Goal: Answer question/provide support: Share knowledge or assist other users

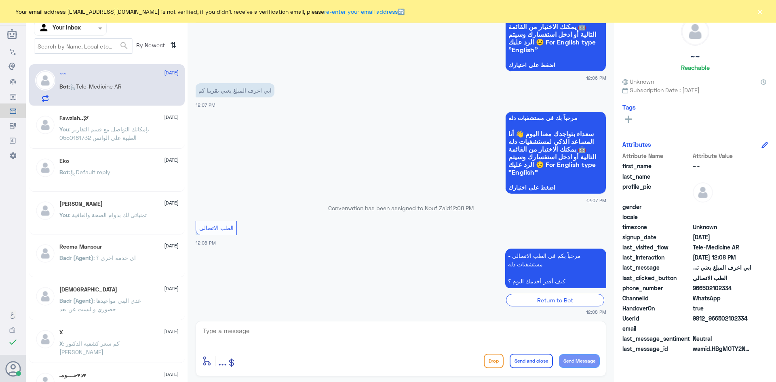
scroll to position [608, 0]
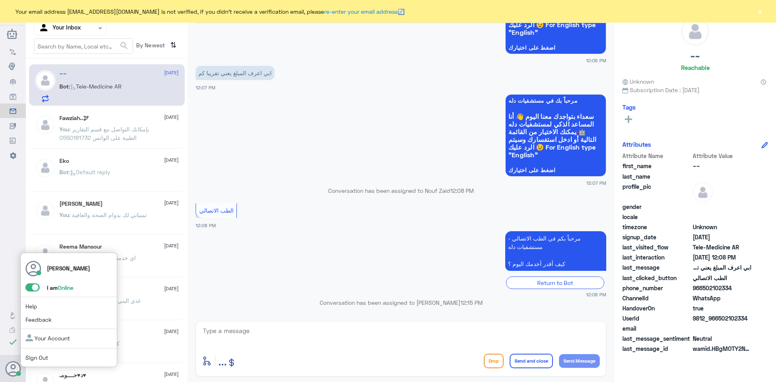
click at [20, 368] on div at bounding box center [18, 373] width 5 height 5
click at [30, 290] on span at bounding box center [32, 287] width 14 height 8
click at [0, 0] on input "checkbox" at bounding box center [0, 0] width 0 height 0
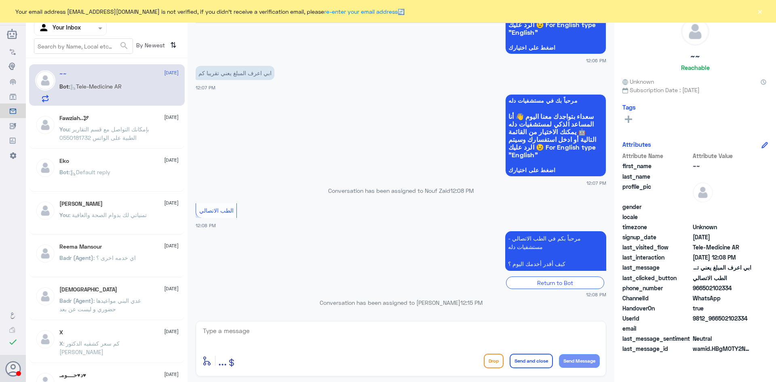
click at [252, 264] on app-msgs-text "مرحباً بكم في الطب الاتصالي - مستشفيات دله كيف أقدر أخدمك اليوم ؟" at bounding box center [401, 251] width 411 height 40
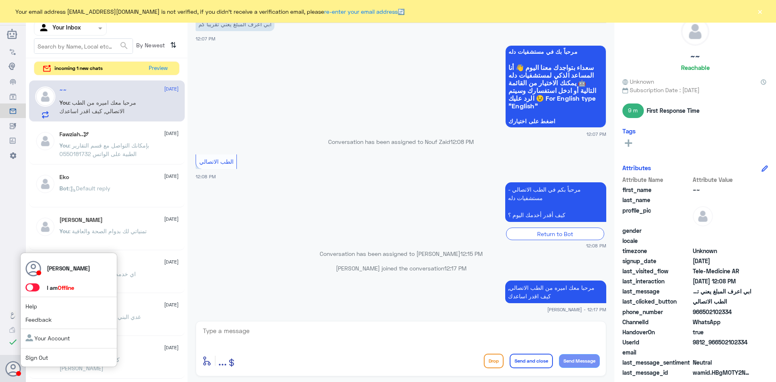
click at [30, 285] on span at bounding box center [32, 287] width 14 height 8
click at [0, 0] on input "checkbox" at bounding box center [0, 0] width 0 height 0
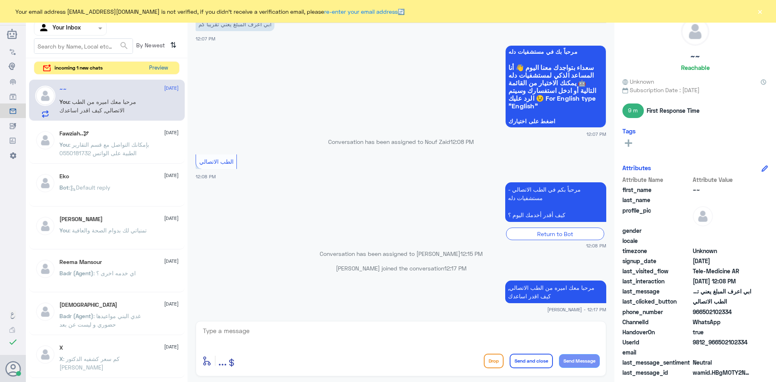
click at [167, 69] on button "Preview" at bounding box center [158, 68] width 25 height 13
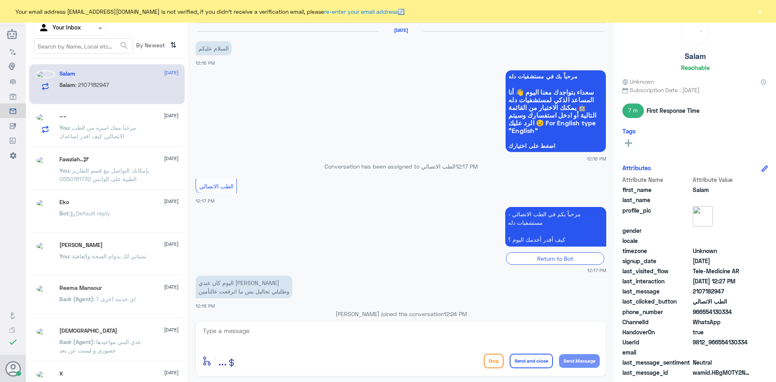
scroll to position [99, 0]
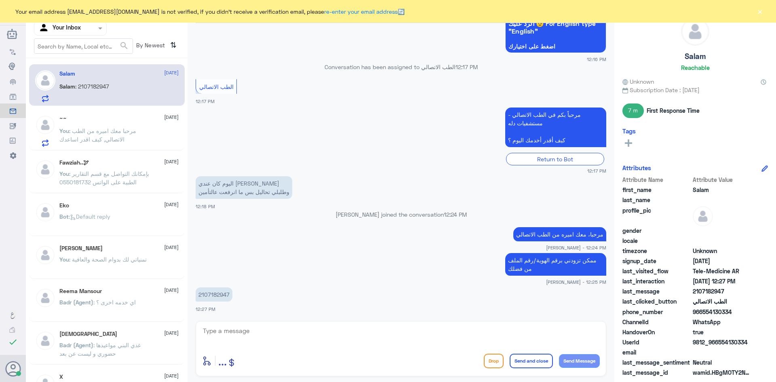
click at [104, 125] on div "~~ 14 October You : مرحبا معك اميره من الطب الاتصالي, كيف اقدر اساعدك" at bounding box center [118, 131] width 119 height 32
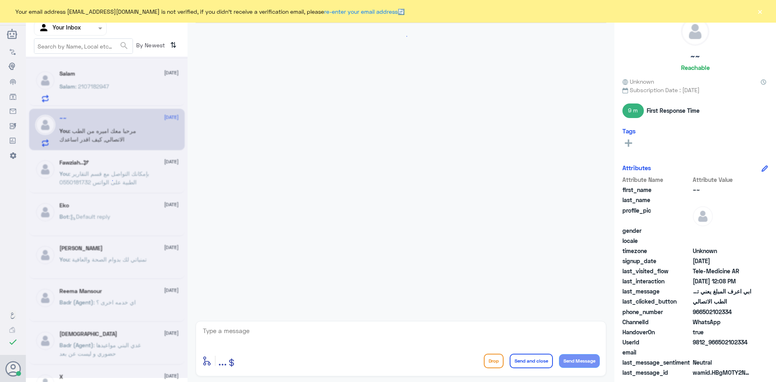
scroll to position [630, 0]
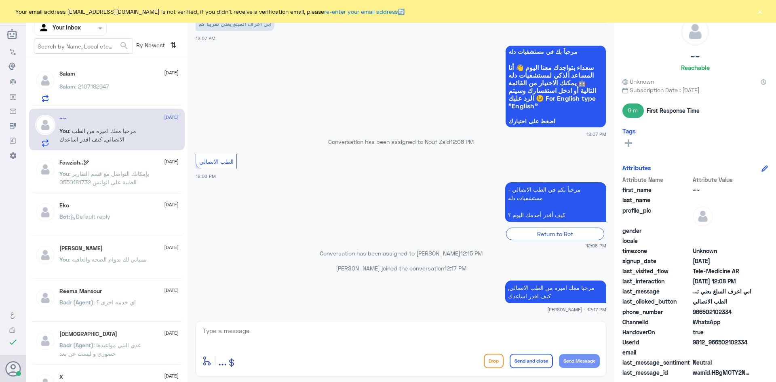
click at [126, 93] on div "Salam : 2107182947" at bounding box center [118, 93] width 119 height 18
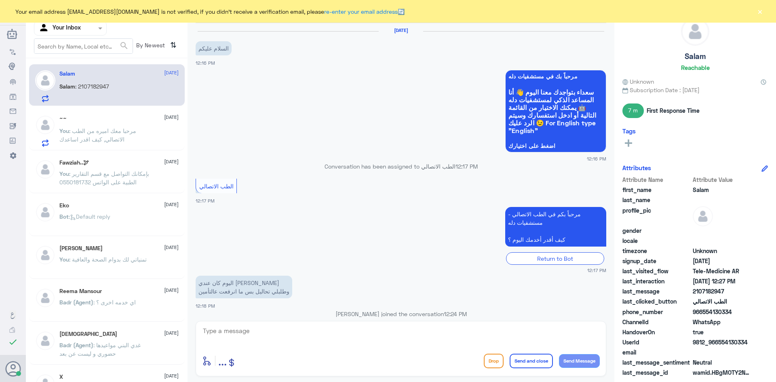
scroll to position [99, 0]
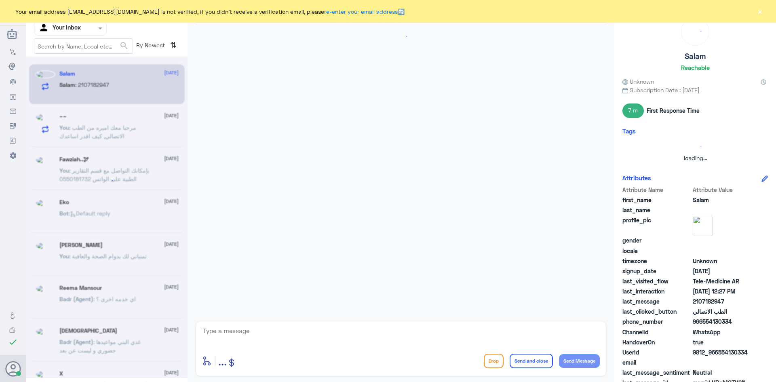
scroll to position [99, 0]
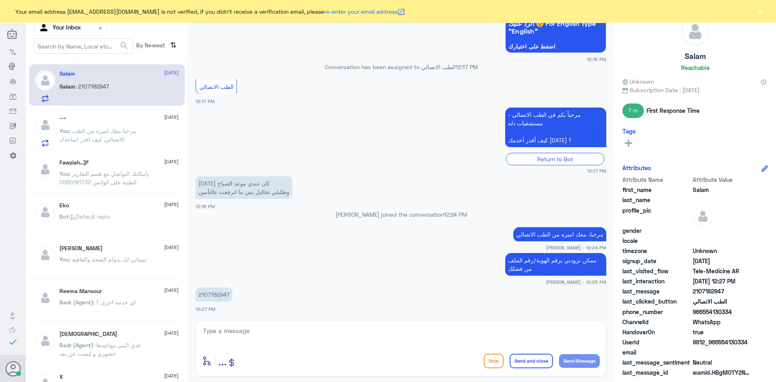
click at [118, 123] on div "~~ [DATE] You : مرحبا معك اميره من الطب الاتصالي, كيف اقدر اساعدك" at bounding box center [118, 131] width 119 height 32
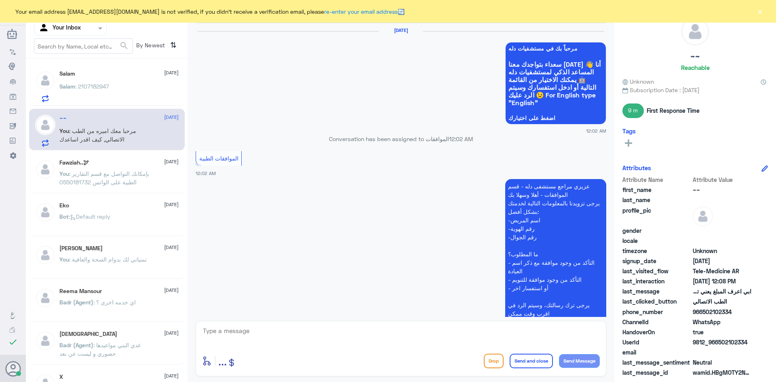
scroll to position [630, 0]
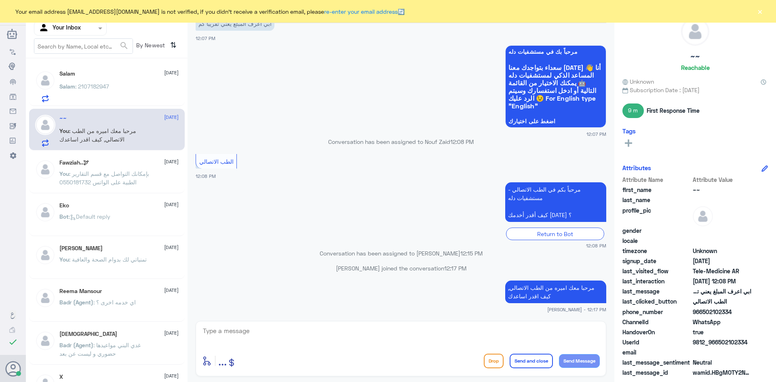
click at [122, 94] on div "Salam : 2107182947" at bounding box center [118, 93] width 119 height 18
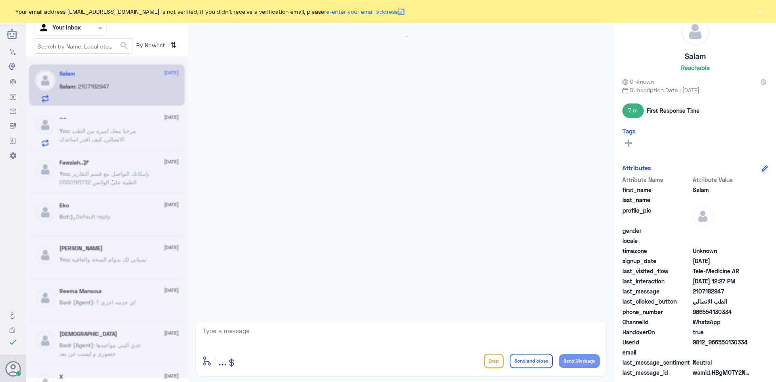
scroll to position [99, 0]
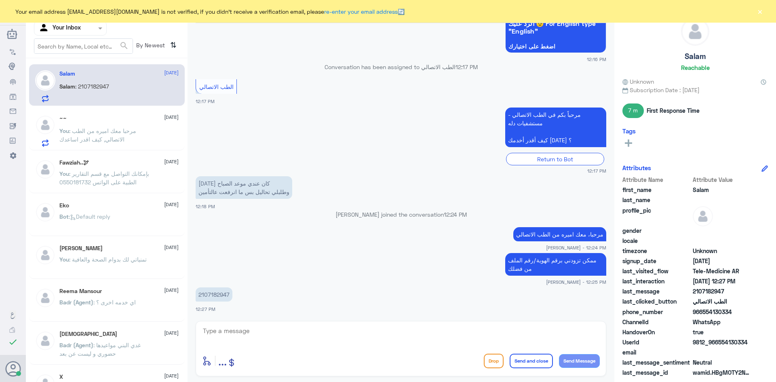
click at [118, 141] on span ": مرحبا معك اميره من الطب الاتصالي, كيف اقدر اساعدك" at bounding box center [97, 134] width 77 height 15
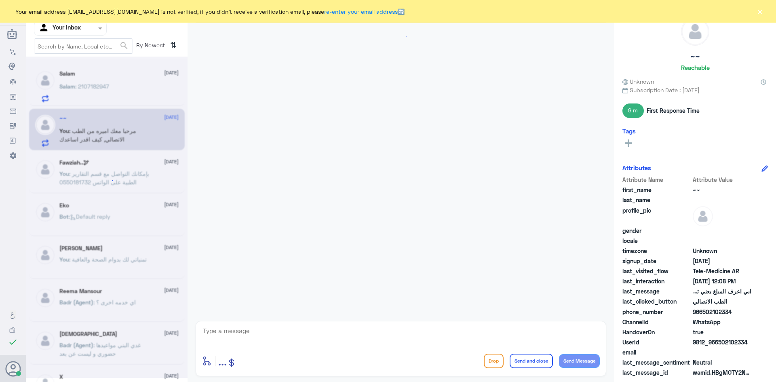
scroll to position [630, 0]
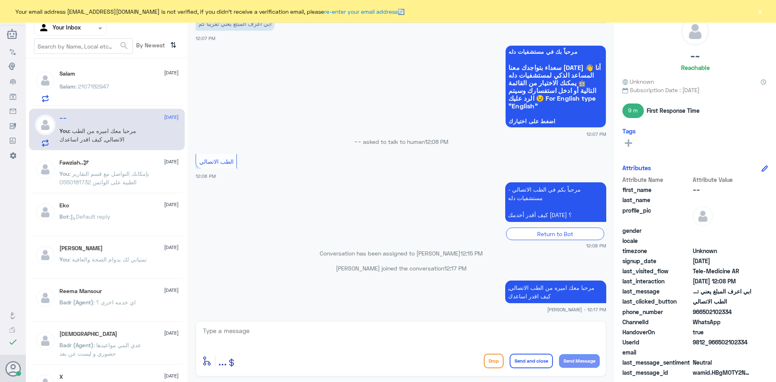
click at [135, 96] on div "Salam : 2107182947" at bounding box center [118, 93] width 119 height 18
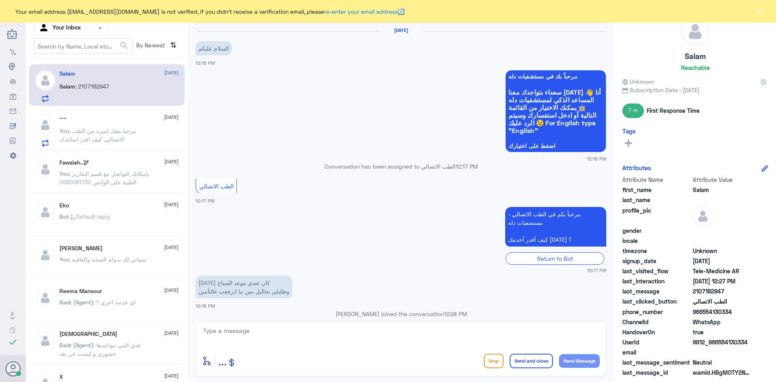
scroll to position [99, 0]
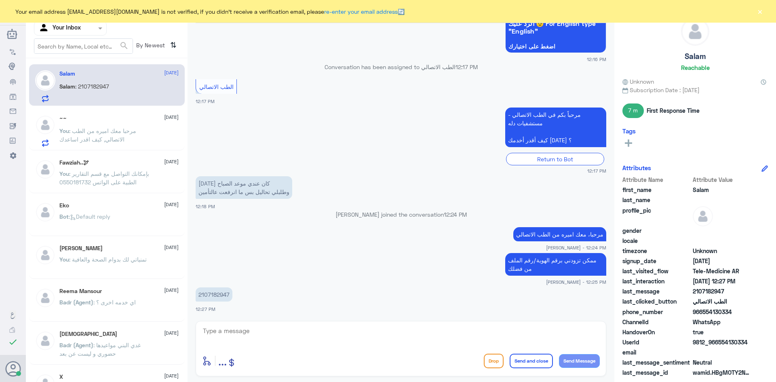
click at [125, 120] on div "~~ 14 October" at bounding box center [118, 118] width 119 height 7
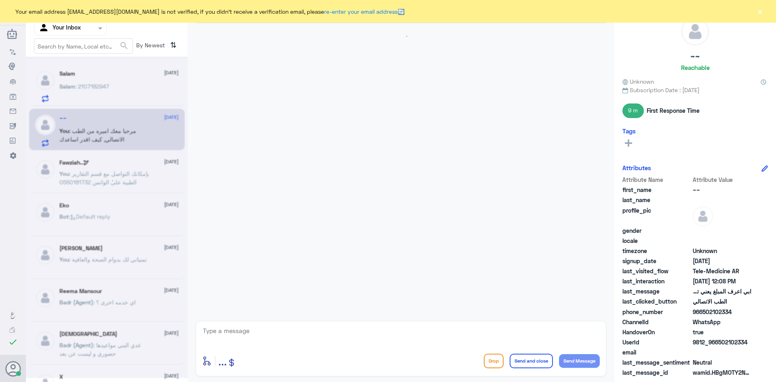
scroll to position [630, 0]
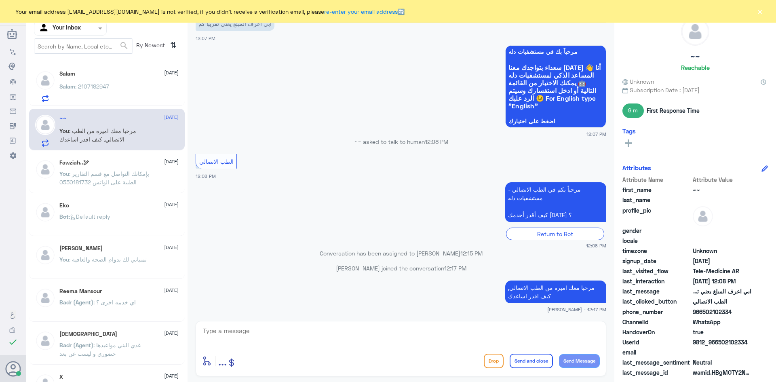
click at [131, 102] on div "Salam : 2107182947" at bounding box center [118, 93] width 119 height 18
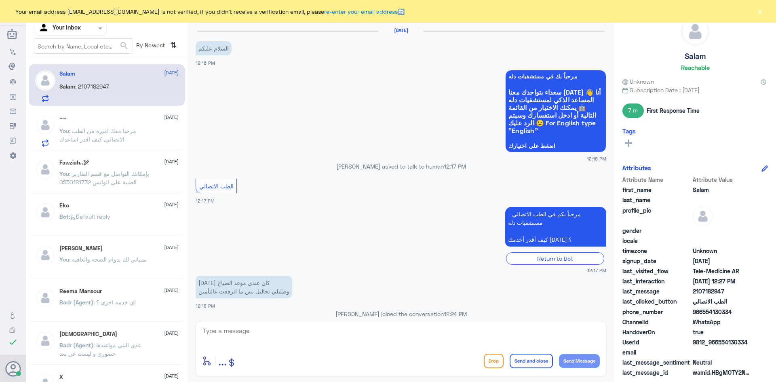
scroll to position [99, 0]
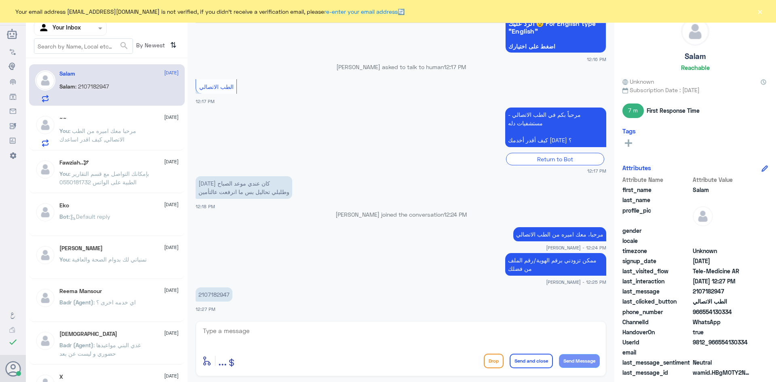
click at [86, 178] on p "You : بإمكانك التواصل مع قسم التقارير الطبية على الواتس 0550181732" at bounding box center [104, 179] width 91 height 20
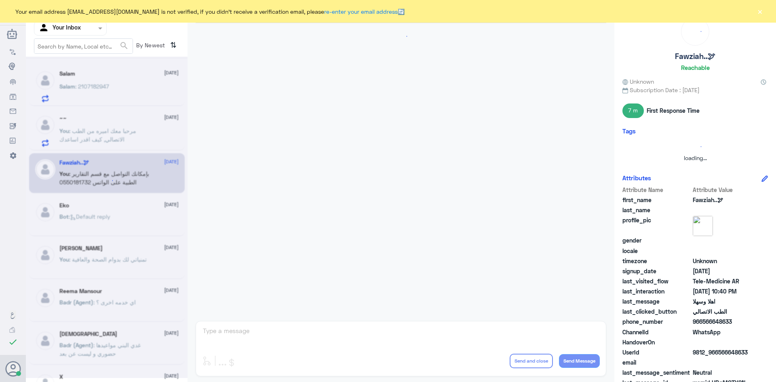
scroll to position [403, 0]
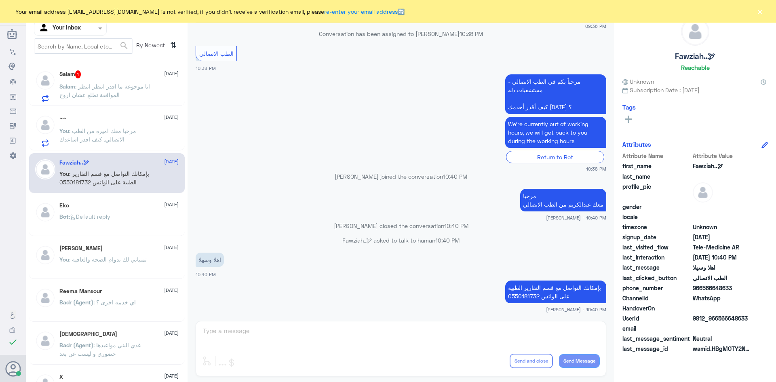
click at [109, 85] on span ": انا موجوعة ما اقدر انتظر انتظر الموافقة تطلع عشان اروح" at bounding box center [104, 90] width 91 height 15
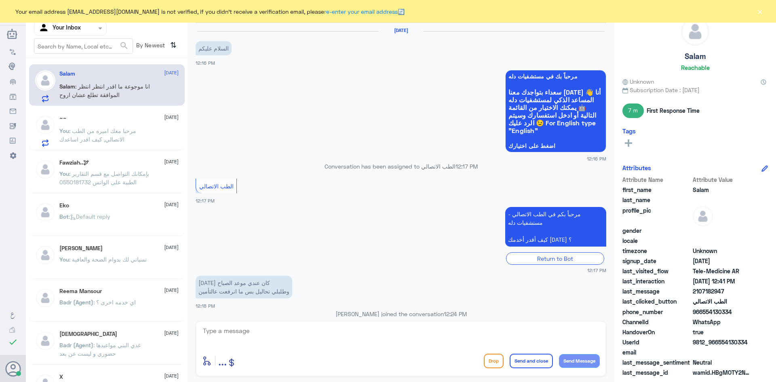
scroll to position [252, 0]
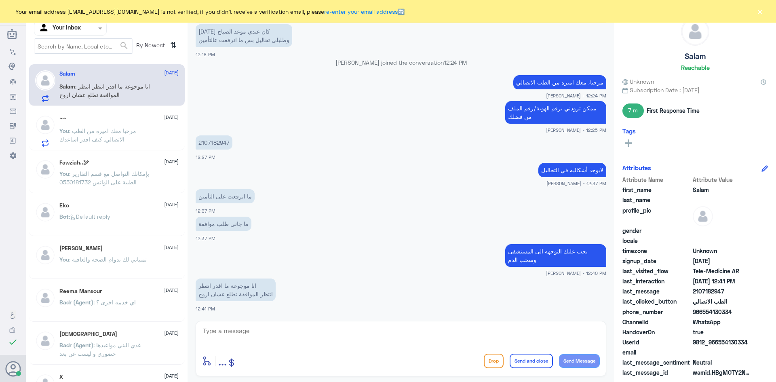
click at [74, 122] on div "~~ 14 October You : مرحبا معك اميره من الطب الاتصالي, كيف اقدر اساعدك" at bounding box center [118, 131] width 119 height 32
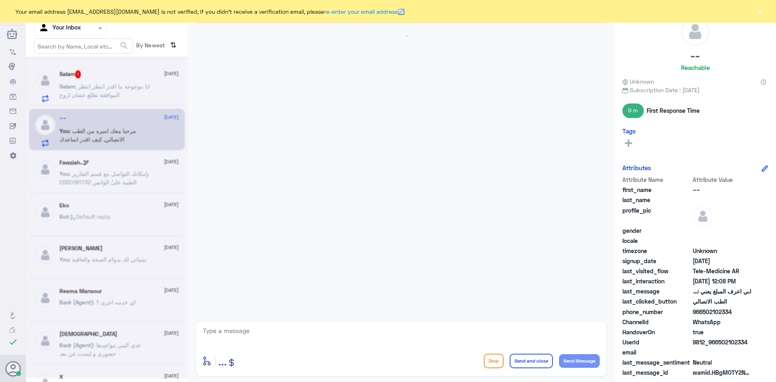
scroll to position [630, 0]
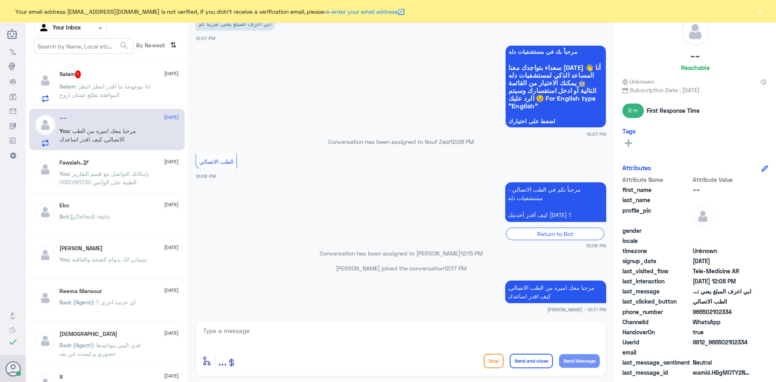
click at [88, 186] on p "You : بإمكانك التواصل مع قسم التقارير الطبية على الواتس 0550181732" at bounding box center [104, 179] width 91 height 20
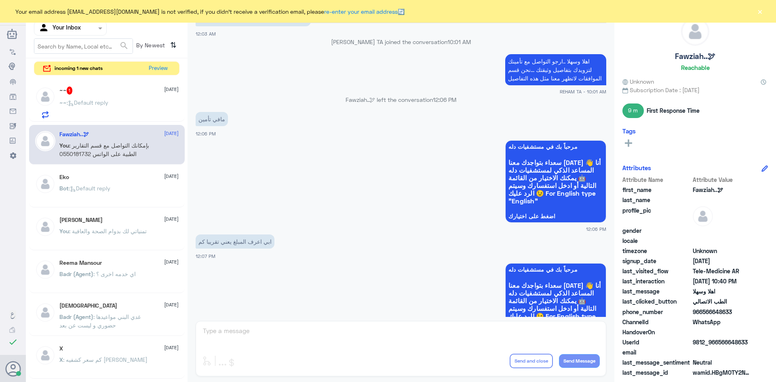
scroll to position [630, 0]
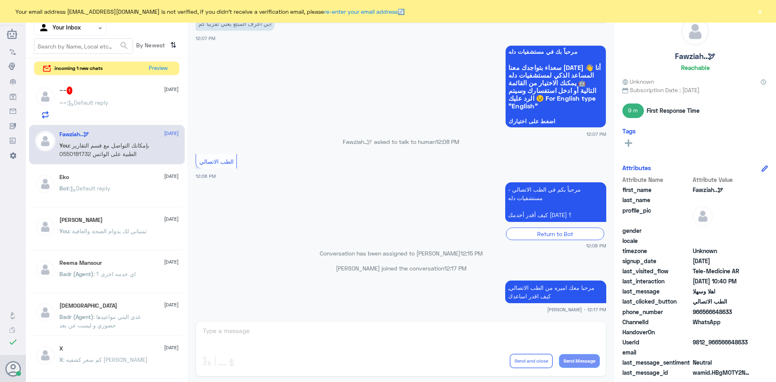
click at [128, 92] on div "~~ 1 14 October" at bounding box center [118, 91] width 119 height 8
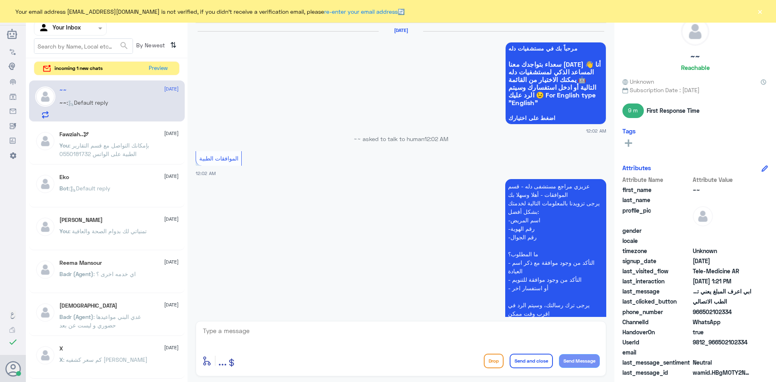
scroll to position [630, 0]
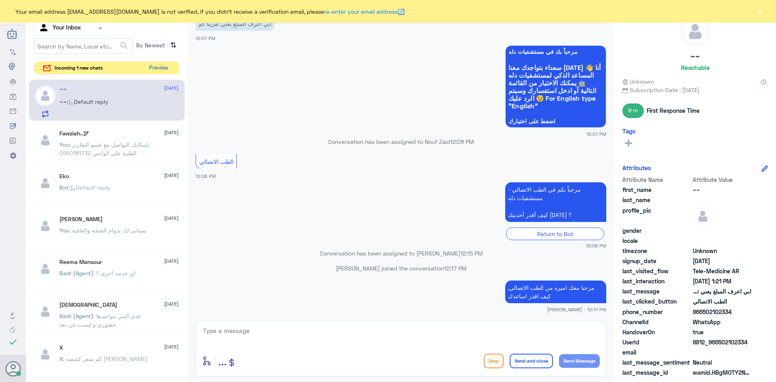
click at [161, 70] on button "Preview" at bounding box center [158, 68] width 25 height 13
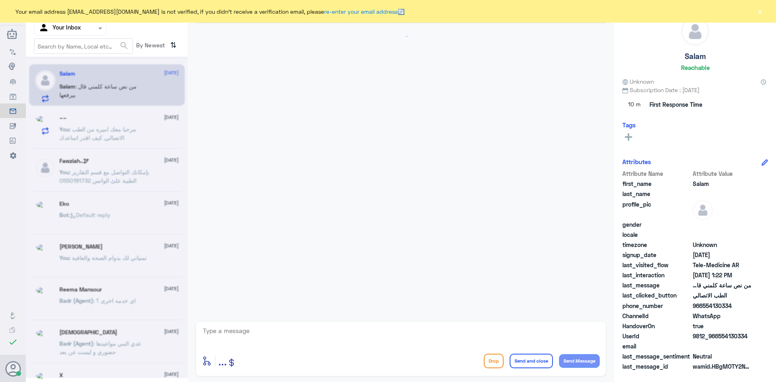
scroll to position [352, 0]
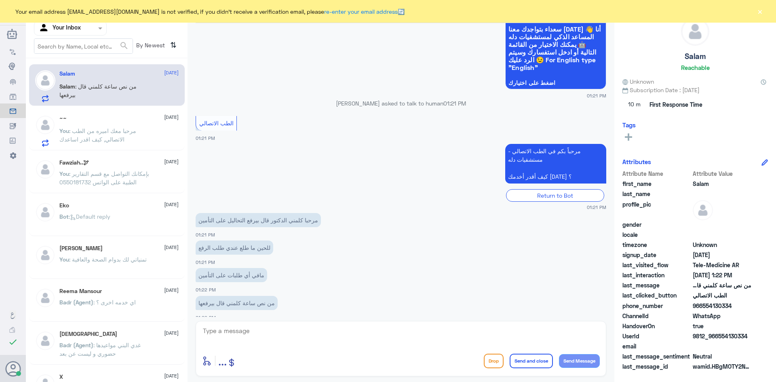
click at [136, 142] on p "You : مرحبا معك اميره من الطب الاتصالي, كيف اقدر اساعدك" at bounding box center [104, 137] width 91 height 20
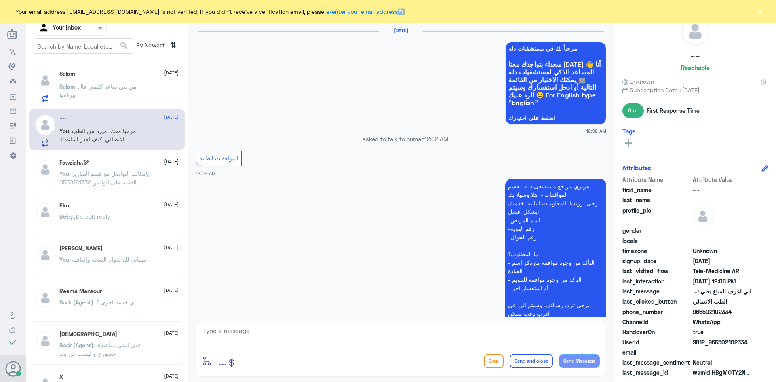
scroll to position [630, 0]
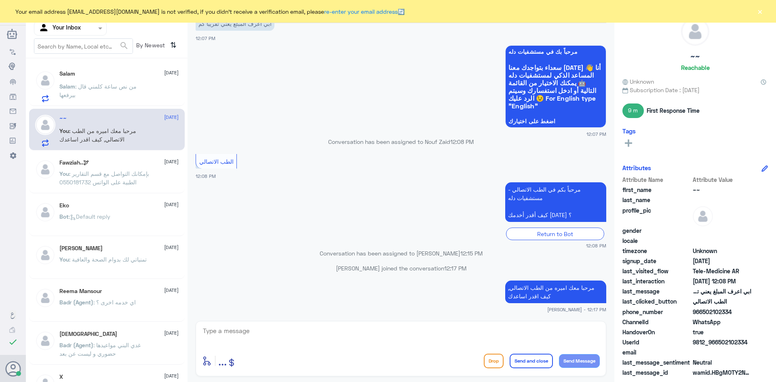
click at [155, 97] on div "Salam : من نص ساعة كلمني قال بيرفعها" at bounding box center [118, 93] width 119 height 18
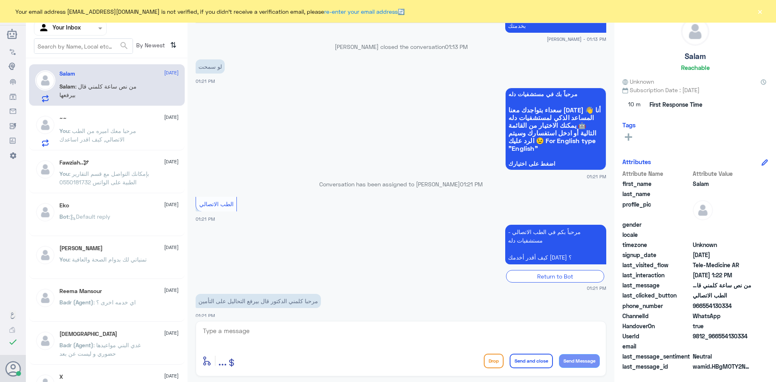
scroll to position [352, 0]
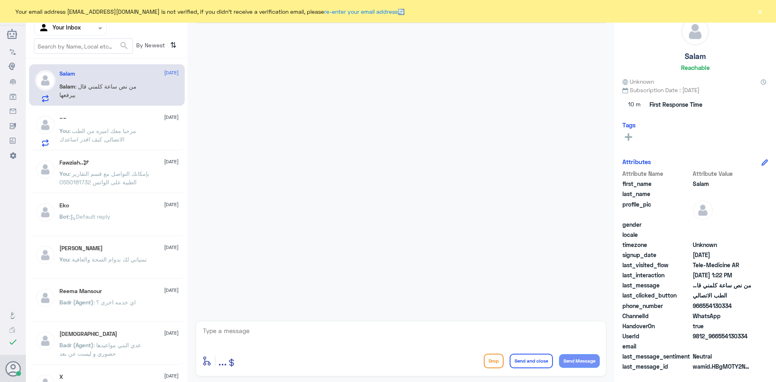
click at [136, 88] on span ": من نص ساعة كلمني قال بيرفعها" at bounding box center [97, 90] width 77 height 15
click at [99, 139] on span ": مرحبا معك اميره من الطب الاتصالي, كيف اقدر اساعدك" at bounding box center [97, 134] width 77 height 15
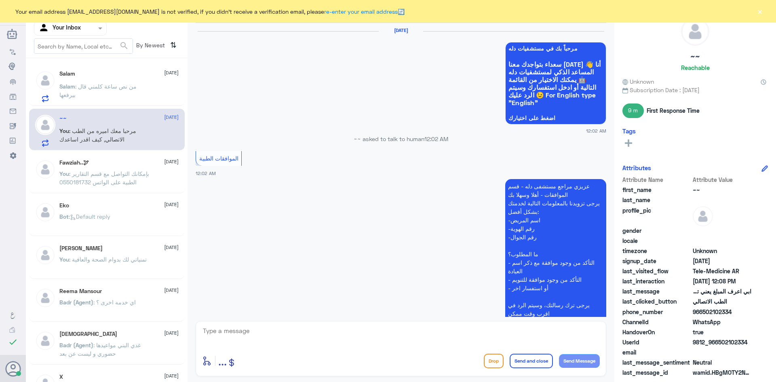
scroll to position [630, 0]
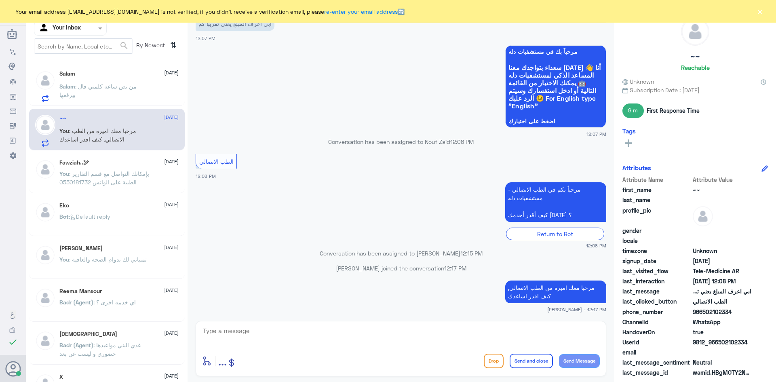
click at [120, 96] on p "Salam : من نص ساعة كلمني قال بيرفعها" at bounding box center [104, 92] width 91 height 20
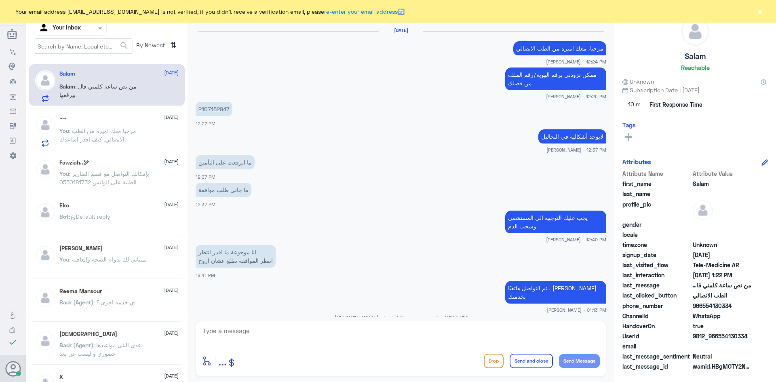
scroll to position [352, 0]
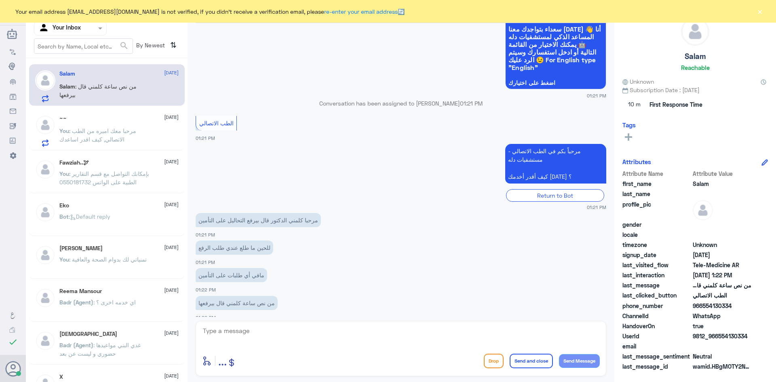
click at [156, 129] on div "~~ [DATE] You : مرحبا معك اميره من الطب الاتصالي, كيف اقدر اساعدك" at bounding box center [118, 131] width 119 height 32
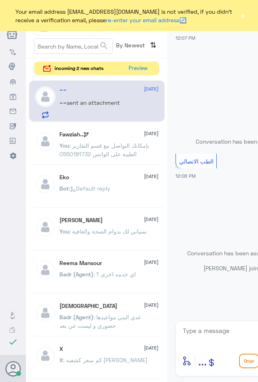
scroll to position [633, 0]
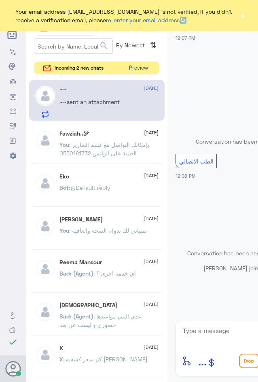
click at [136, 68] on button "Preview" at bounding box center [138, 68] width 25 height 13
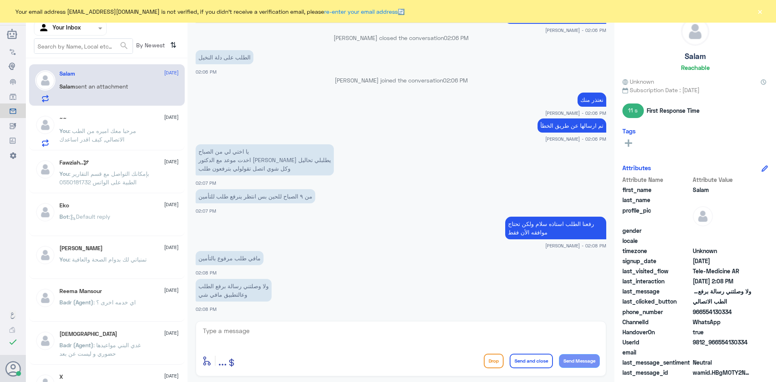
scroll to position [355, 0]
click at [119, 129] on span ": مرحبا معك اميره من الطب الاتصالي, كيف اقدر اساعدك" at bounding box center [97, 134] width 77 height 15
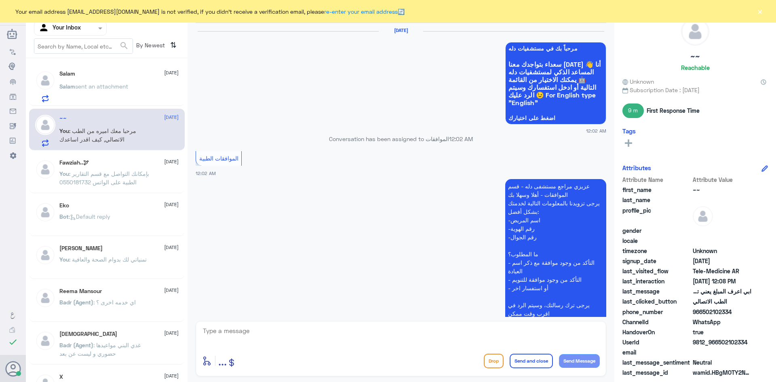
scroll to position [630, 0]
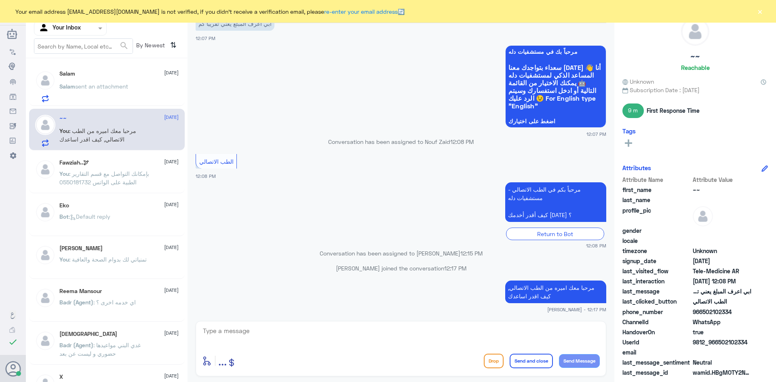
click at [129, 109] on div "~~ [DATE] You : مرحبا معك اميره من الطب الاتصالي, كيف اقدر اساعدك" at bounding box center [107, 130] width 156 height 42
click at [137, 98] on div "Salam sent an attachment" at bounding box center [118, 93] width 119 height 18
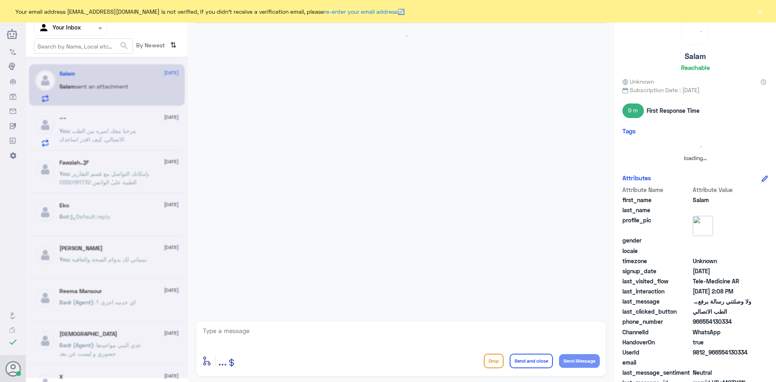
scroll to position [355, 0]
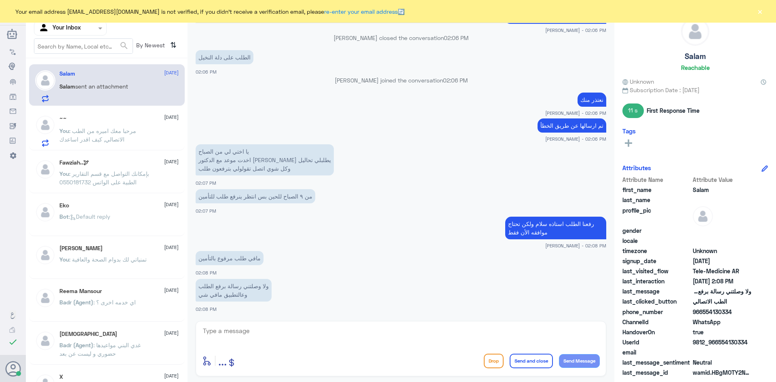
click at [127, 184] on span ": بإمكانك التواصل مع قسم التقارير الطبية على الواتس 0550181732" at bounding box center [104, 177] width 90 height 15
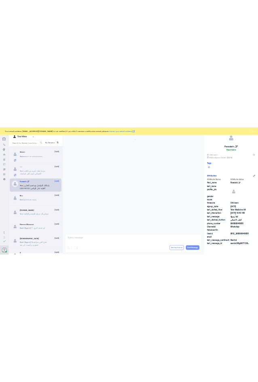
scroll to position [403, 0]
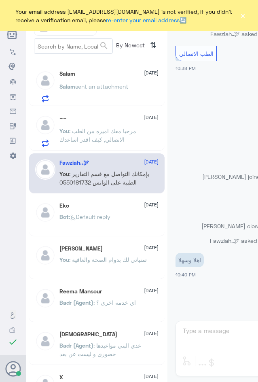
click at [117, 90] on span "sent an attachment" at bounding box center [101, 86] width 53 height 7
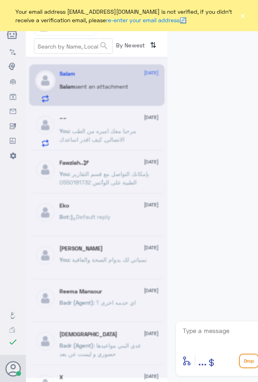
scroll to position [358, 0]
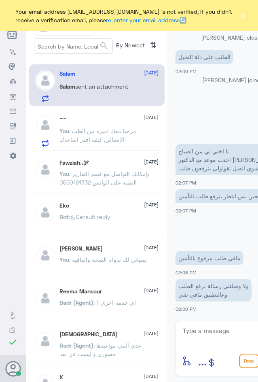
click at [118, 167] on div "Fawziah..🕊 28 August You : بإمكانك التواصل مع قسم التقارير الطبية على الواتس 05…" at bounding box center [108, 174] width 99 height 30
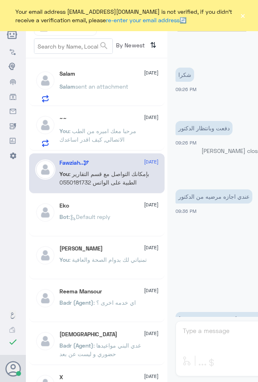
scroll to position [406, 0]
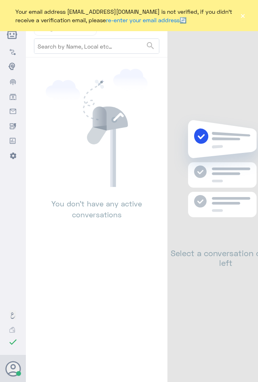
click at [240, 16] on button "×" at bounding box center [243, 16] width 6 height 8
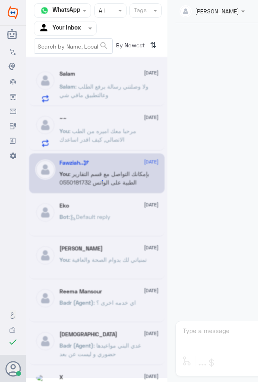
scroll to position [358, 0]
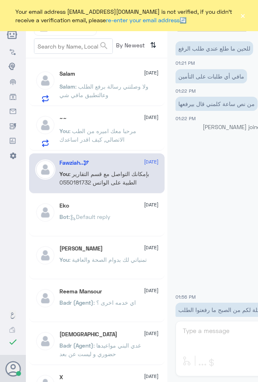
scroll to position [358, 0]
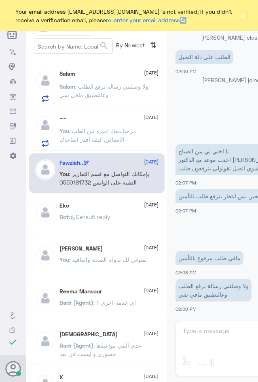
click at [128, 129] on span ": مرحبا معك اميره من الطب الاتصالي, كيف اقدر اساعدك" at bounding box center [97, 134] width 77 height 15
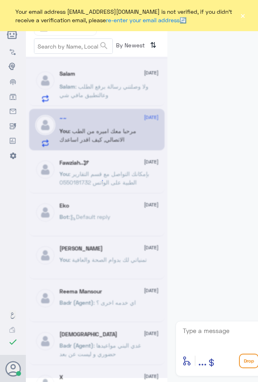
scroll to position [633, 0]
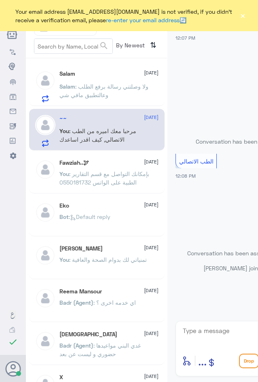
click at [112, 102] on p "Salam : ولا وصلتني رسالة برفع الطلب وعالتطبيق مافي شي" at bounding box center [104, 92] width 91 height 20
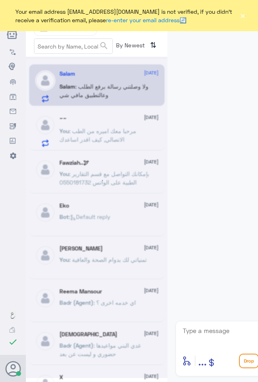
scroll to position [358, 0]
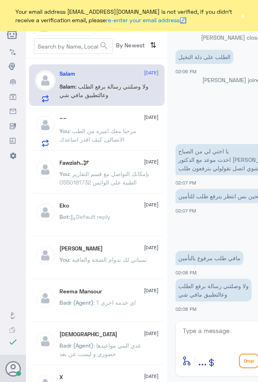
click at [102, 163] on div "Fawziah..🕊 28 August" at bounding box center [108, 162] width 99 height 7
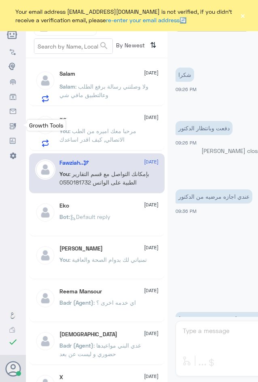
scroll to position [406, 0]
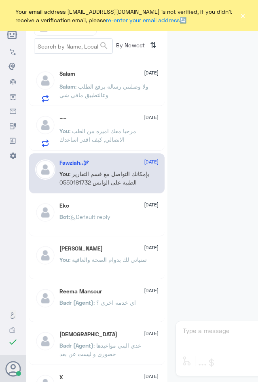
click at [244, 18] on button "×" at bounding box center [243, 16] width 6 height 8
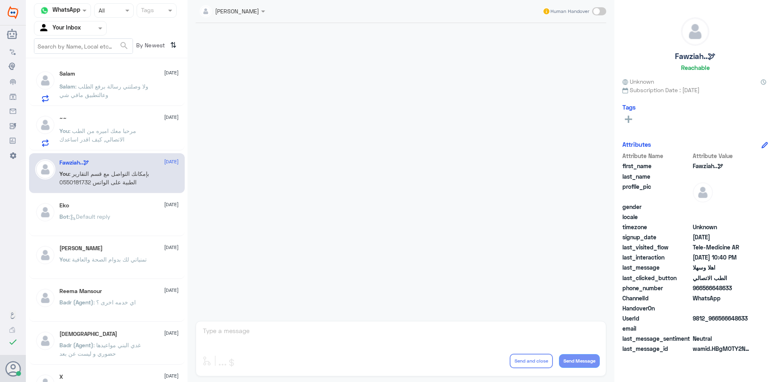
drag, startPoint x: 101, startPoint y: 136, endPoint x: 104, endPoint y: 129, distance: 7.6
click at [104, 129] on span ": مرحبا معك اميره من الطب الاتصالي, كيف اقدر اساعدك" at bounding box center [97, 134] width 77 height 15
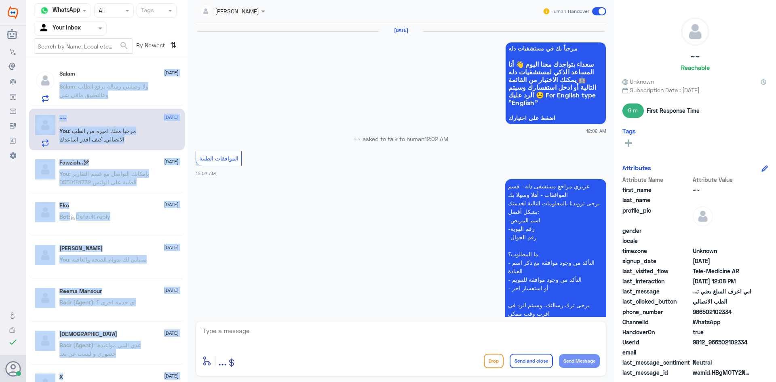
scroll to position [630, 0]
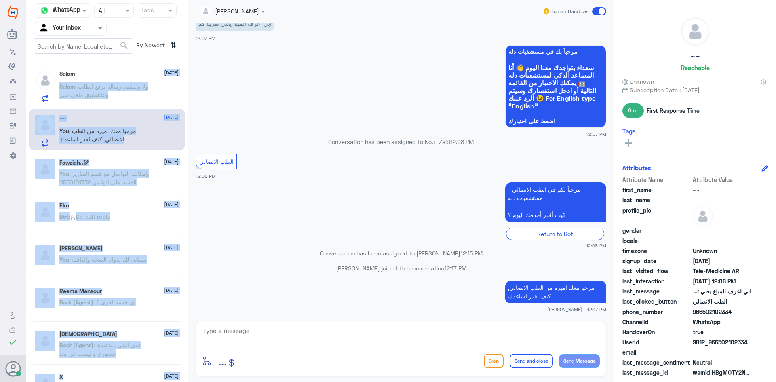
click at [118, 92] on p "Salam : ولا وصلتني رسالة برفع الطلب وعالتطبيق مافي شي" at bounding box center [104, 92] width 91 height 20
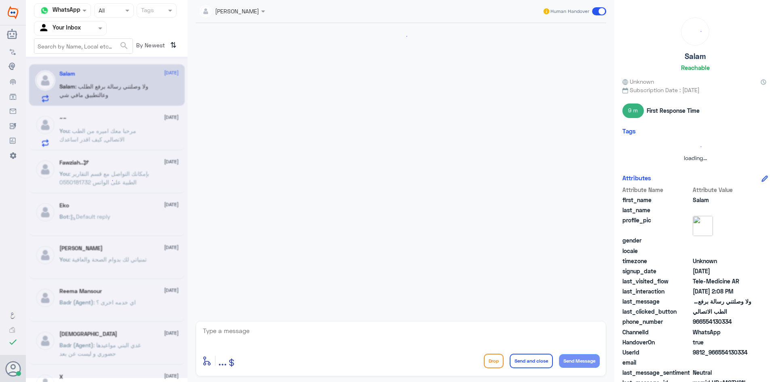
scroll to position [355, 0]
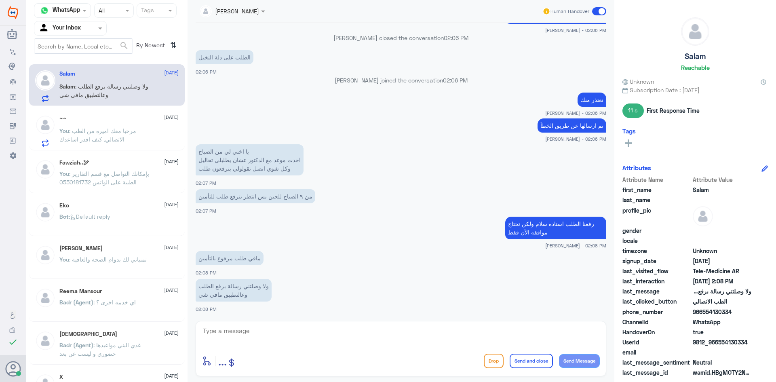
click at [108, 145] on p "You : مرحبا معك اميره من الطب الاتصالي, كيف اقدر اساعدك" at bounding box center [104, 137] width 91 height 20
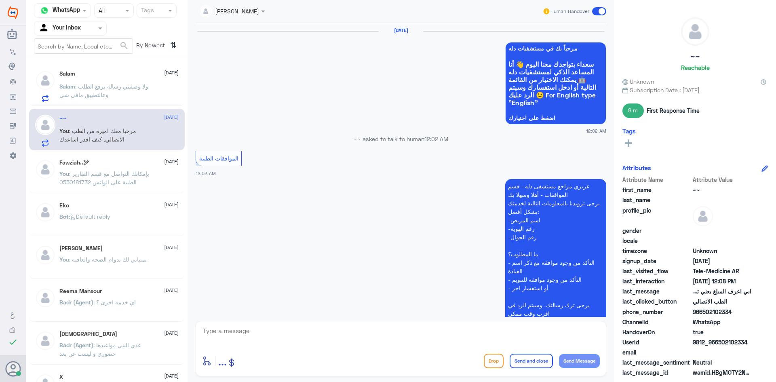
scroll to position [630, 0]
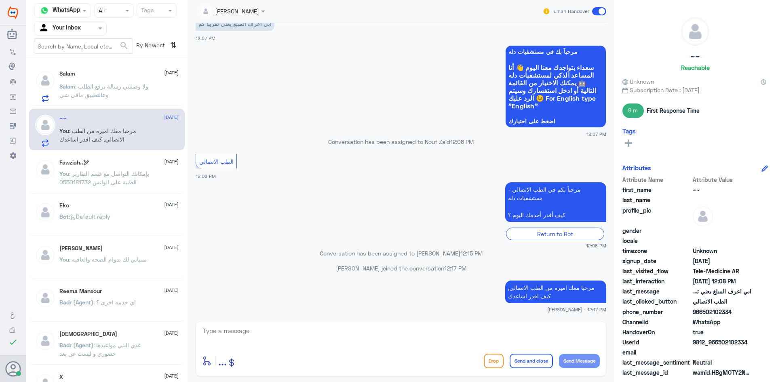
click at [113, 80] on div "Salam [DATE] Salam : ولا وصلتني رسالة برفع الطلب وعالتطبيق [PERSON_NAME]" at bounding box center [118, 86] width 119 height 32
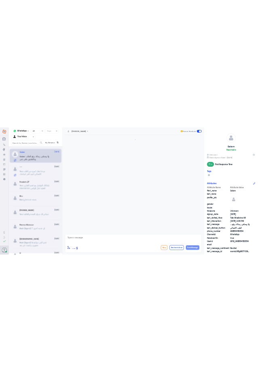
scroll to position [355, 0]
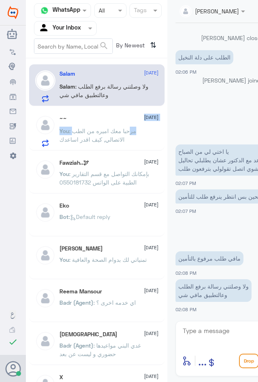
click at [129, 127] on div "~~ [DATE] You : مرحبا معك اميره من الطب الاتصالي, كيف اقدر اساعدك" at bounding box center [108, 131] width 99 height 32
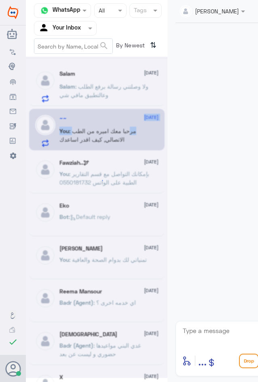
scroll to position [633, 0]
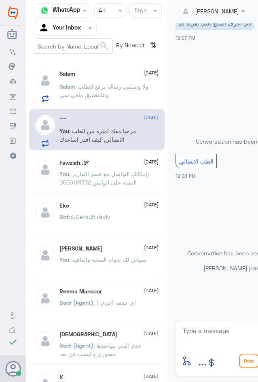
click at [133, 99] on p "Salam : ولا وصلتني رسالة برفع الطلب وعالتطبيق مافي شي" at bounding box center [104, 92] width 91 height 20
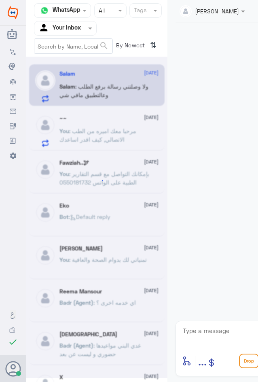
scroll to position [358, 0]
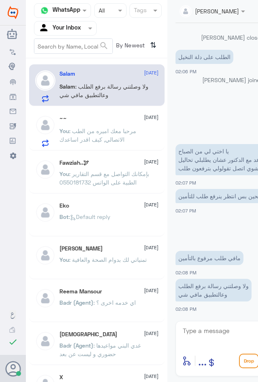
click at [97, 137] on span ": مرحبا معك اميره من الطب الاتصالي, كيف اقدر اساعدك" at bounding box center [97, 134] width 77 height 15
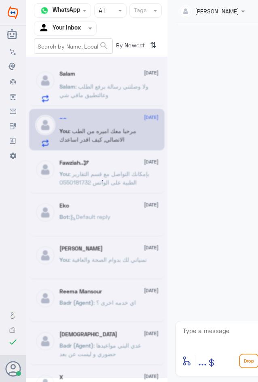
drag, startPoint x: 97, startPoint y: 137, endPoint x: 99, endPoint y: 85, distance: 52.6
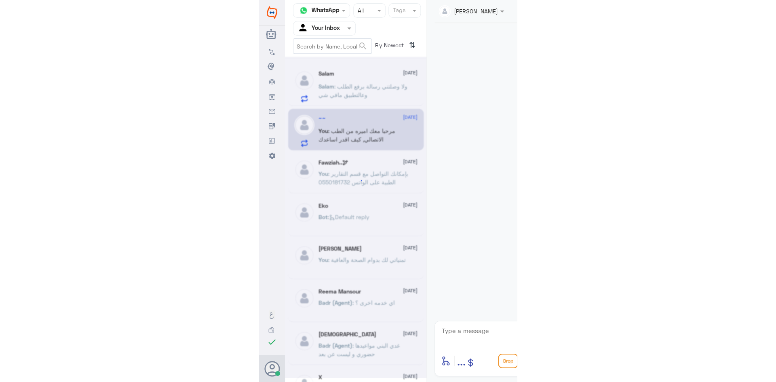
scroll to position [633, 0]
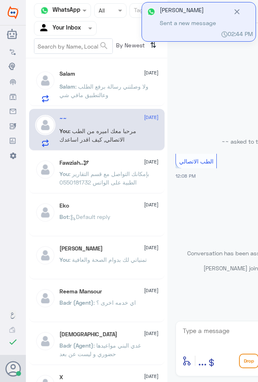
click at [241, 11] on icon at bounding box center [237, 11] width 9 height 9
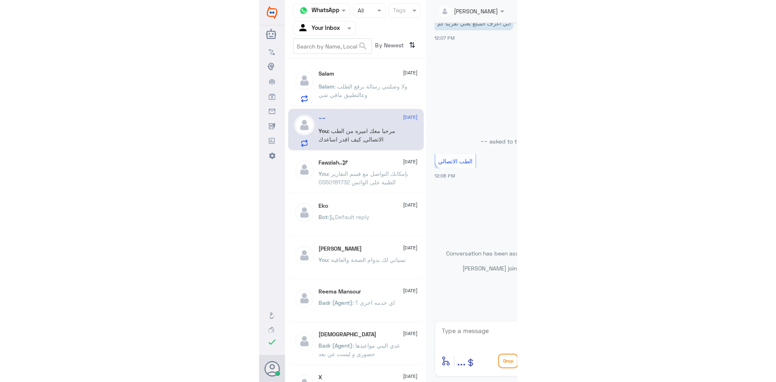
scroll to position [630, 0]
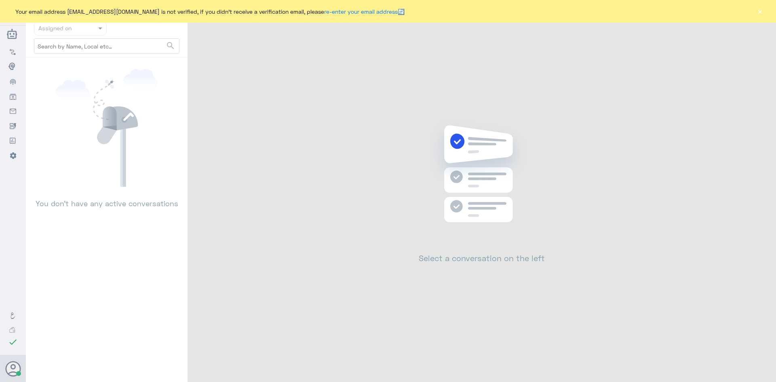
click at [762, 10] on div "Your email address [EMAIL_ADDRESS][DOMAIN_NAME] is not verified, if you didn't …" at bounding box center [388, 11] width 776 height 23
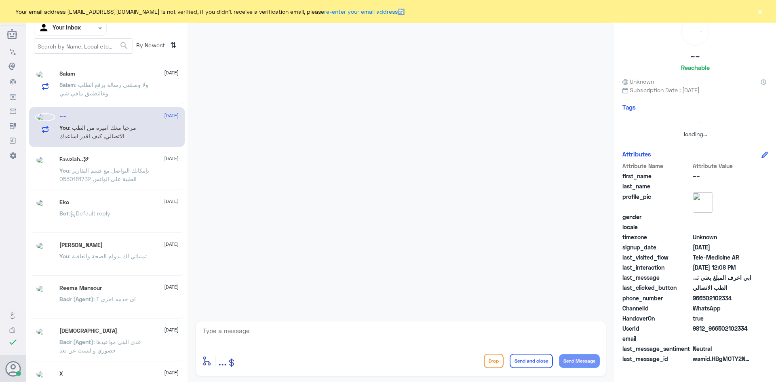
click at [761, 11] on button "×" at bounding box center [760, 11] width 8 height 8
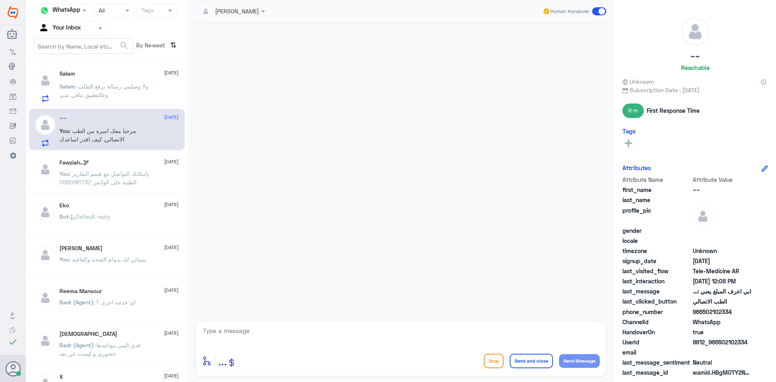
click at [121, 186] on p "You : بإمكانك التواصل مع قسم التقارير الطبية على الواتس 0550181732" at bounding box center [104, 179] width 91 height 20
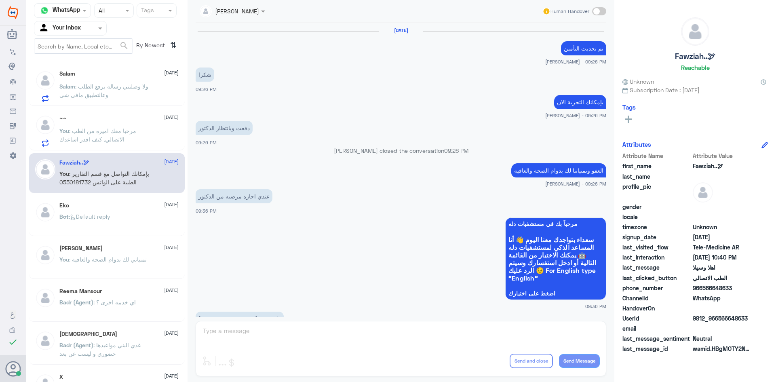
scroll to position [403, 0]
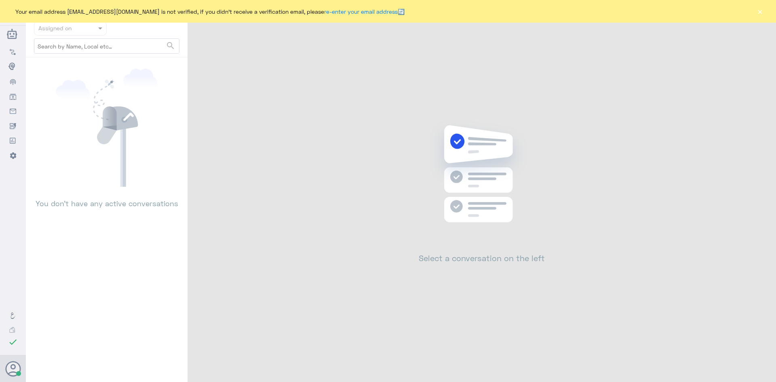
click at [756, 12] on div "Your email address A_almasou@dallahhealth.com is not verified, if you didn't re…" at bounding box center [388, 11] width 776 height 23
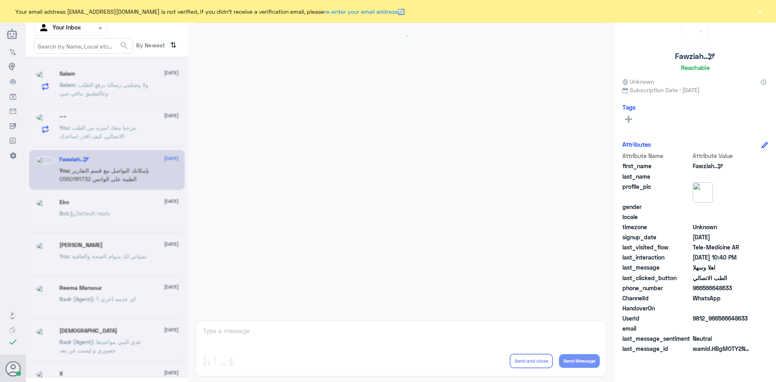
click at [758, 12] on button "×" at bounding box center [760, 11] width 8 height 8
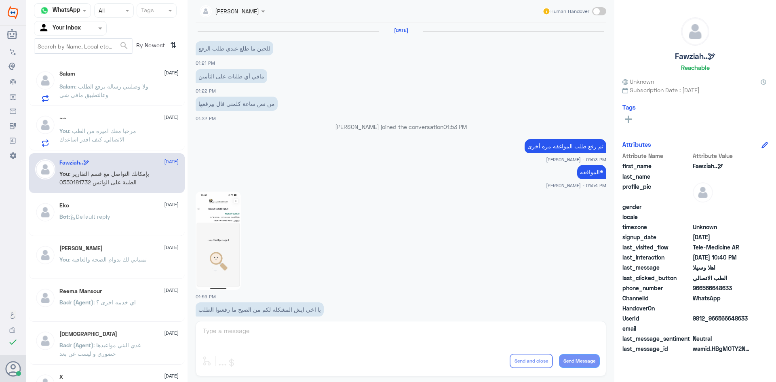
scroll to position [355, 0]
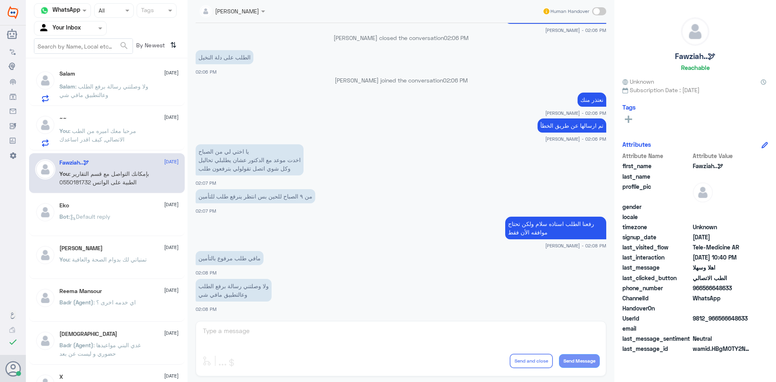
click at [102, 137] on span ": مرحبا معك اميره من الطب الاتصالي, كيف اقدر اساعدك" at bounding box center [97, 134] width 77 height 15
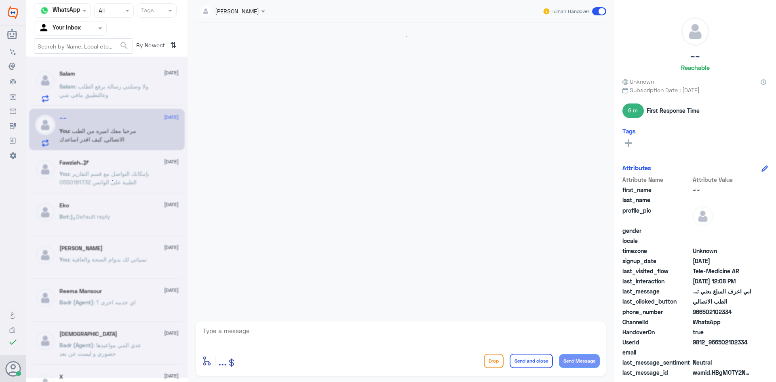
scroll to position [630, 0]
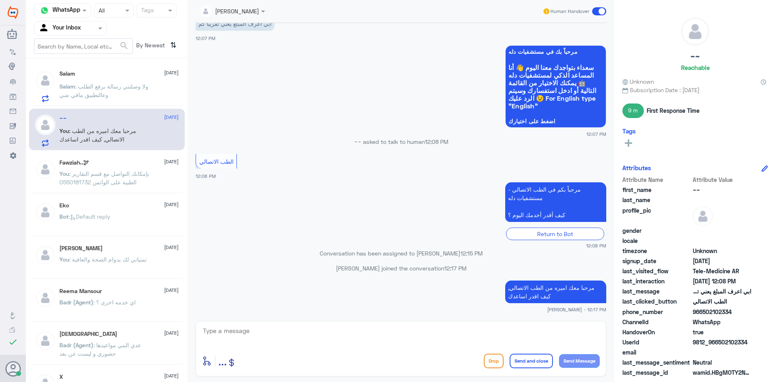
click at [118, 102] on p "Salam : ولا وصلتني رسالة برفع الطلب وعالتطبيق مافي شي" at bounding box center [104, 92] width 91 height 20
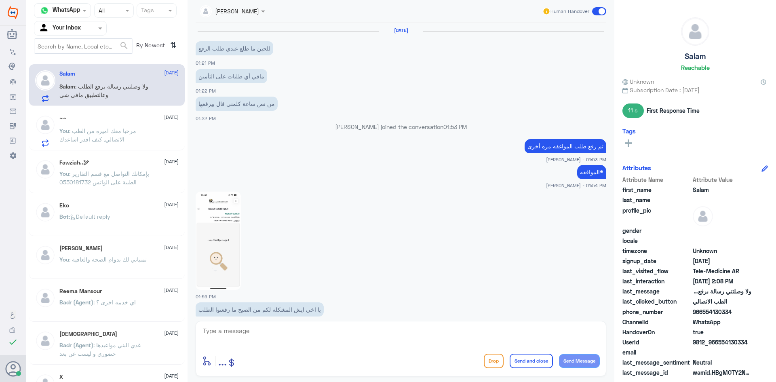
scroll to position [355, 0]
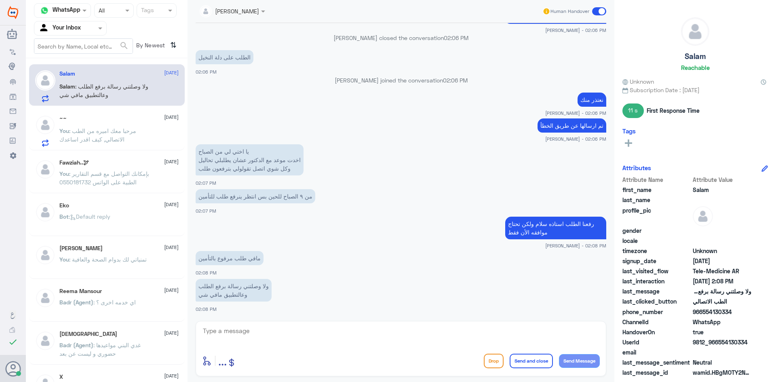
click at [110, 130] on span ": مرحبا معك اميره من الطب الاتصالي, كيف اقدر اساعدك" at bounding box center [97, 134] width 77 height 15
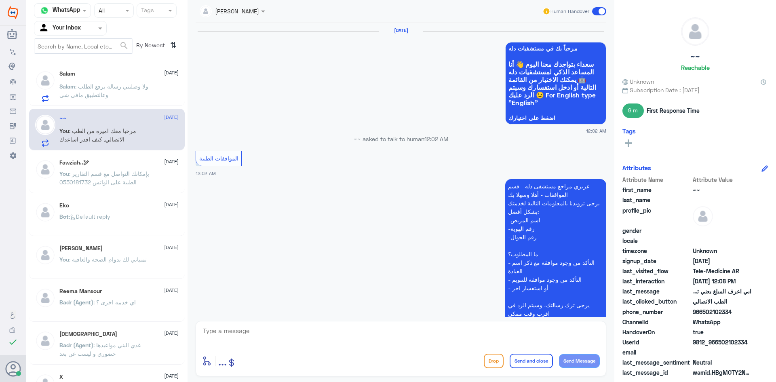
scroll to position [630, 0]
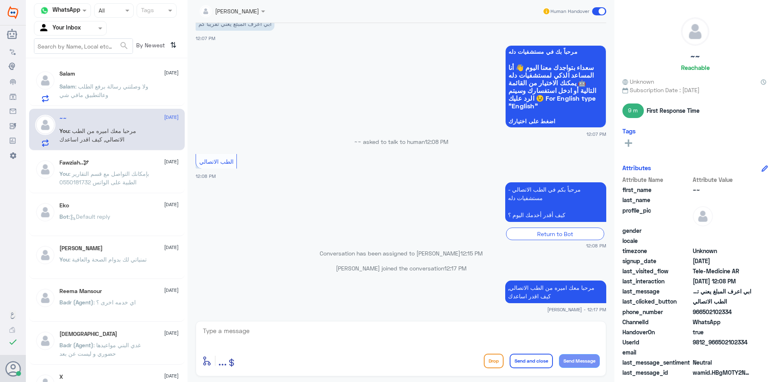
click at [117, 170] on p "You : بإمكانك التواصل مع قسم التقارير الطبية على الواتس 0550181732" at bounding box center [104, 179] width 91 height 20
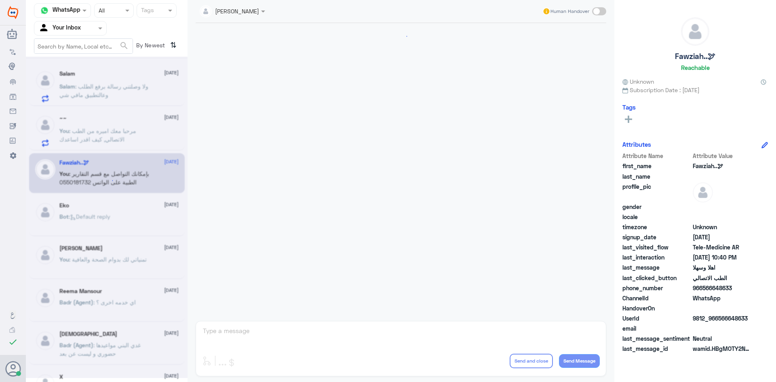
scroll to position [403, 0]
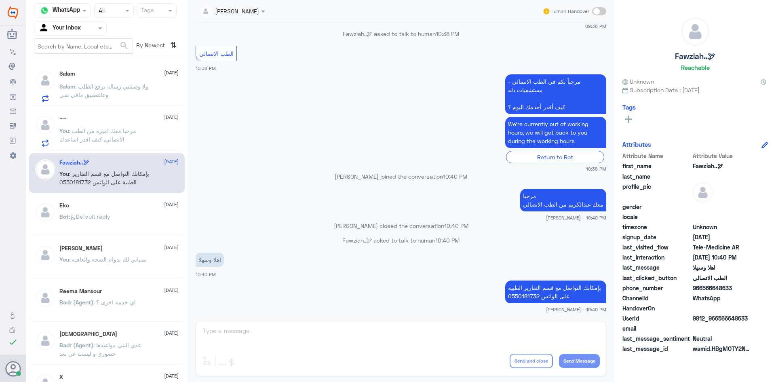
click at [124, 91] on p "Salam : ولا وصلتني رسالة برفع الطلب وعالتطبيق مافي شي" at bounding box center [104, 92] width 91 height 20
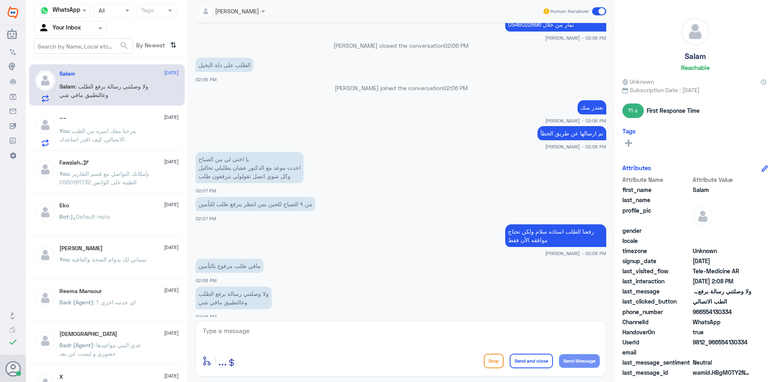
scroll to position [355, 0]
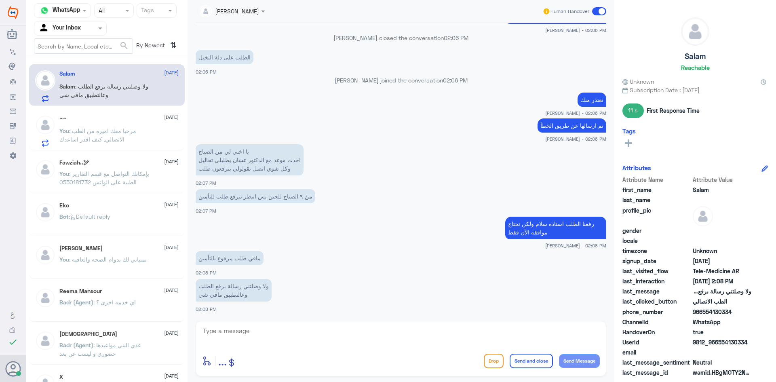
click at [95, 167] on div "Fawziah..🕊 28 August You : بإمكانك التواصل مع قسم التقارير الطبية على الواتس 05…" at bounding box center [118, 174] width 119 height 30
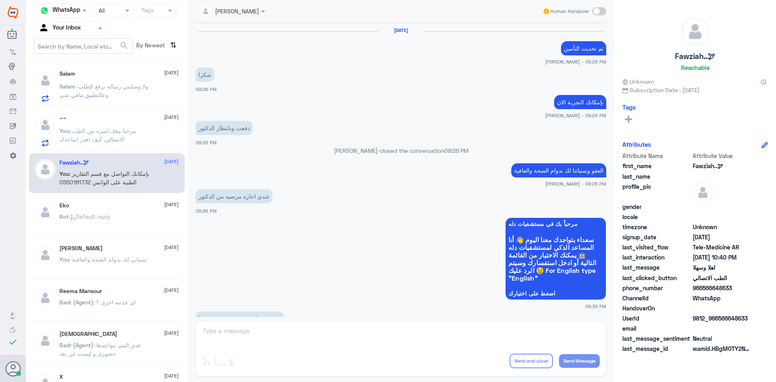
scroll to position [403, 0]
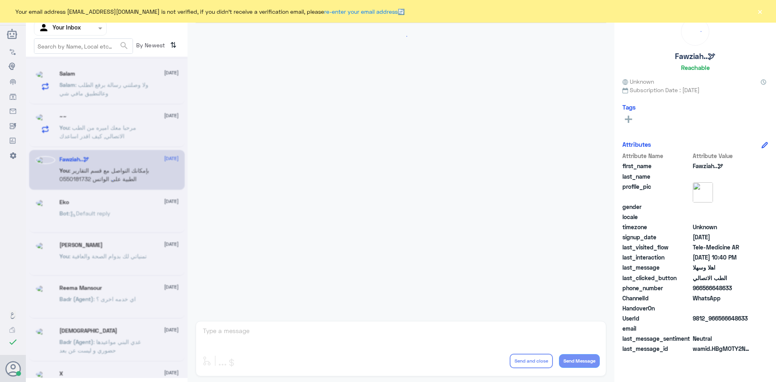
click at [762, 14] on button "×" at bounding box center [760, 11] width 8 height 8
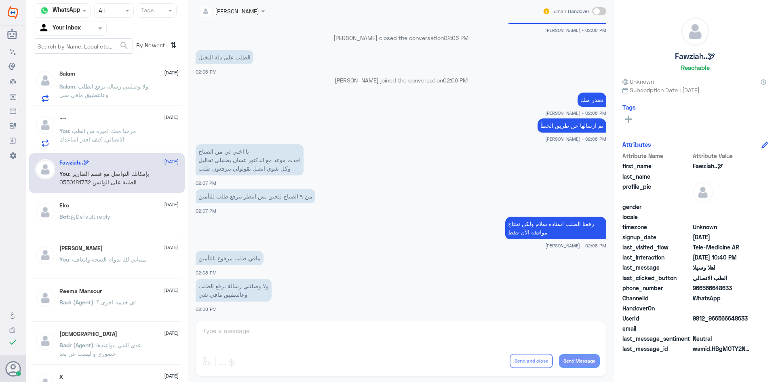
click at [134, 209] on div "Eko [DATE]" at bounding box center [118, 205] width 119 height 7
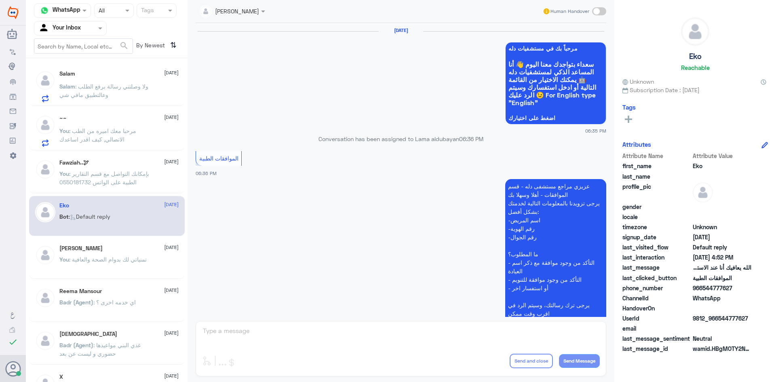
scroll to position [772, 0]
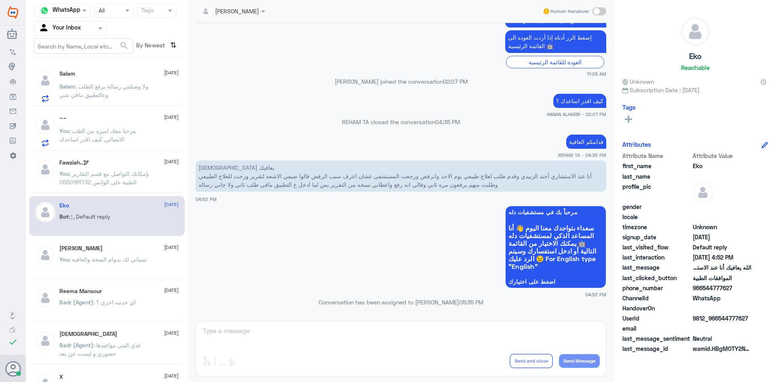
click at [128, 186] on span ": بإمكانك التواصل مع قسم التقارير الطبية على الواتس 0550181732" at bounding box center [104, 177] width 90 height 15
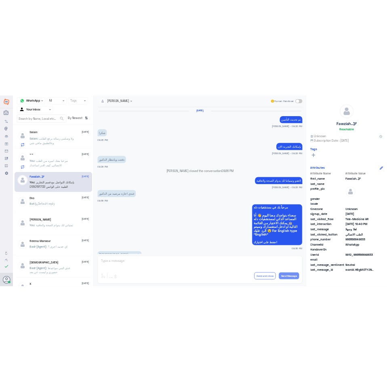
scroll to position [403, 0]
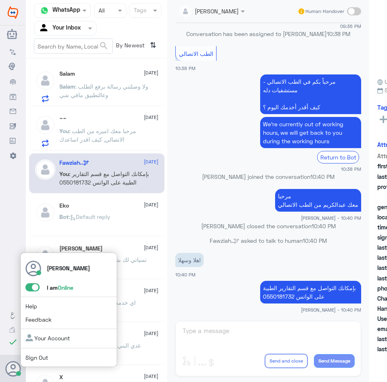
click at [37, 286] on span at bounding box center [32, 287] width 14 height 8
click at [0, 0] on input "checkbox" at bounding box center [0, 0] width 0 height 0
